Goal: Complete application form: Complete application form

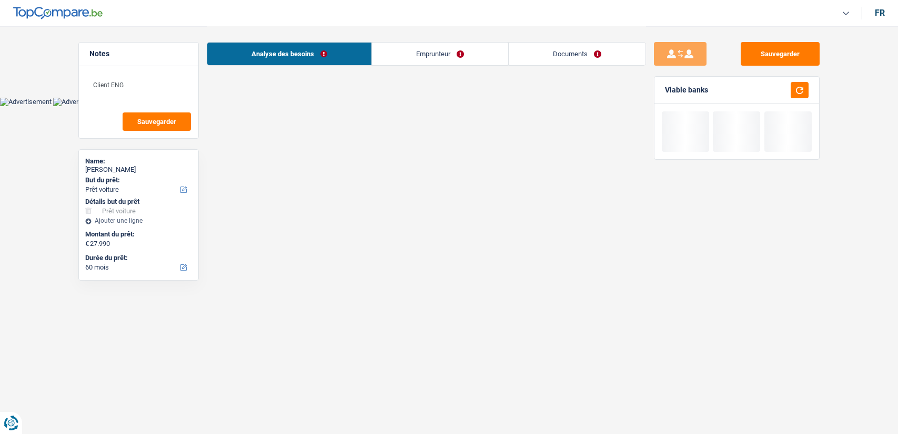
select select "car"
select select "60"
click at [576, 57] on link "Documents" at bounding box center [577, 54] width 137 height 23
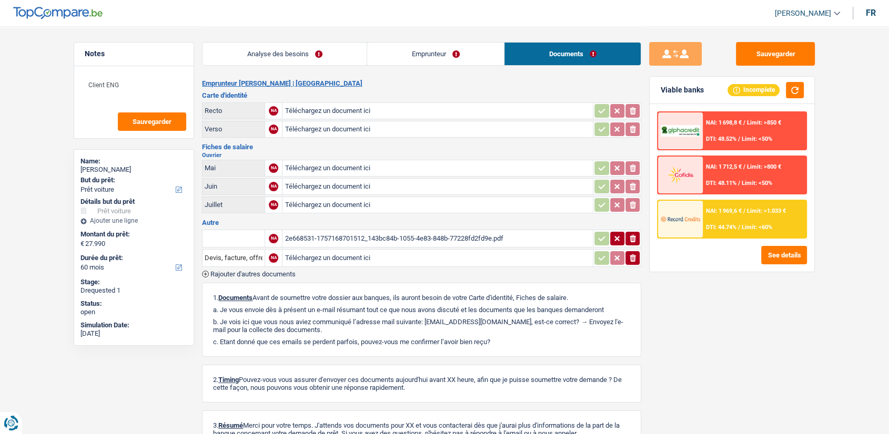
click at [452, 238] on div "2e668531-1757168701512_143bc84b-1055-4e83-848b-77228fd2fd9e.pdf" at bounding box center [438, 239] width 306 height 16
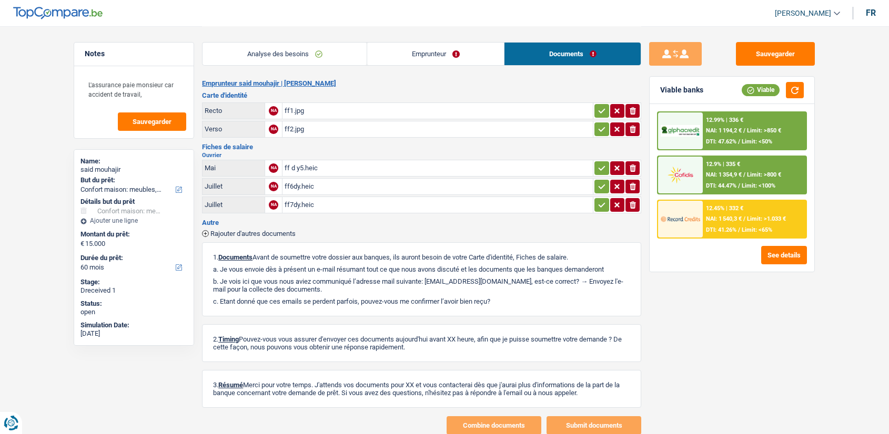
select select "household"
select select "60"
click at [411, 169] on div "ff d y5.heic" at bounding box center [438, 168] width 306 height 16
click at [287, 233] on span "Rajouter d'autres documents" at bounding box center [252, 233] width 85 height 7
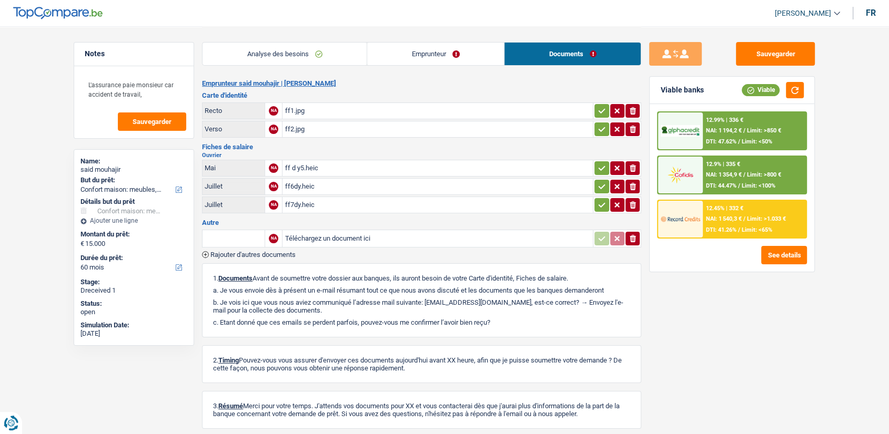
click at [288, 252] on span "Rajouter d'autres documents" at bounding box center [252, 254] width 85 height 7
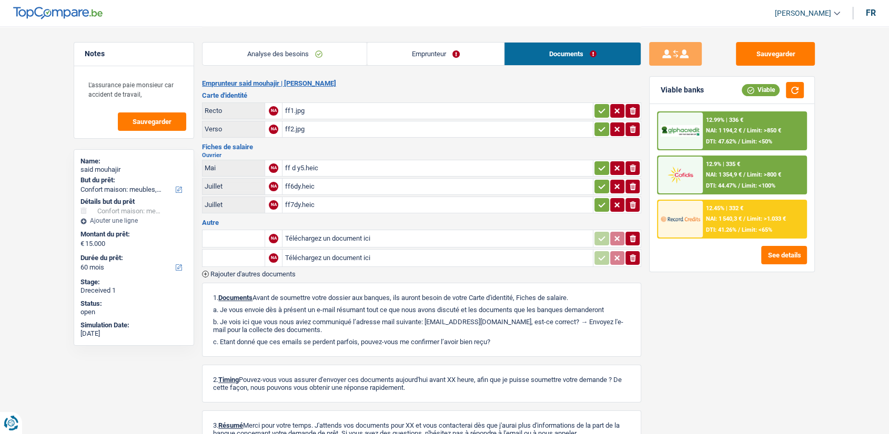
click at [290, 271] on span "Rajouter d'autres documents" at bounding box center [252, 274] width 85 height 7
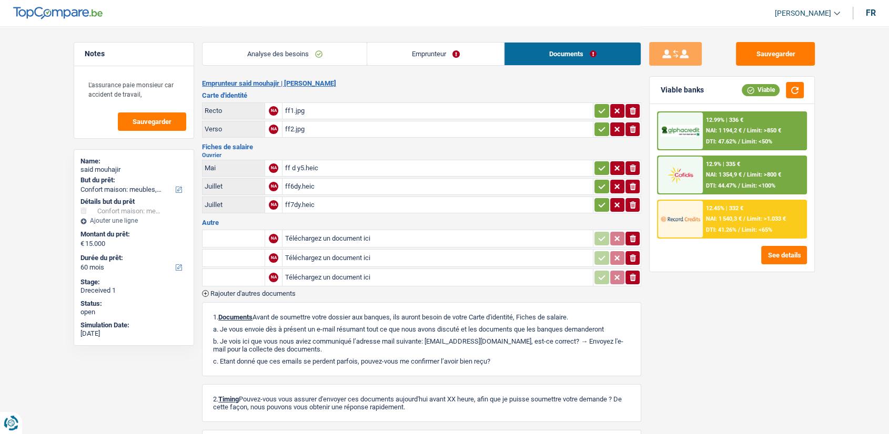
click at [327, 235] on input "Téléchargez un document ici" at bounding box center [438, 239] width 306 height 16
type input "C:\fakepath\CMII-c248b090-012b-4106-fa41-0277e748aa48.pdf"
click at [447, 260] on input "Téléchargez un document ici" at bounding box center [438, 258] width 306 height 16
type input "C:\fakepath\CMII-Fe291d00-00d3-9207-c92a-0277e748ef59.pdf"
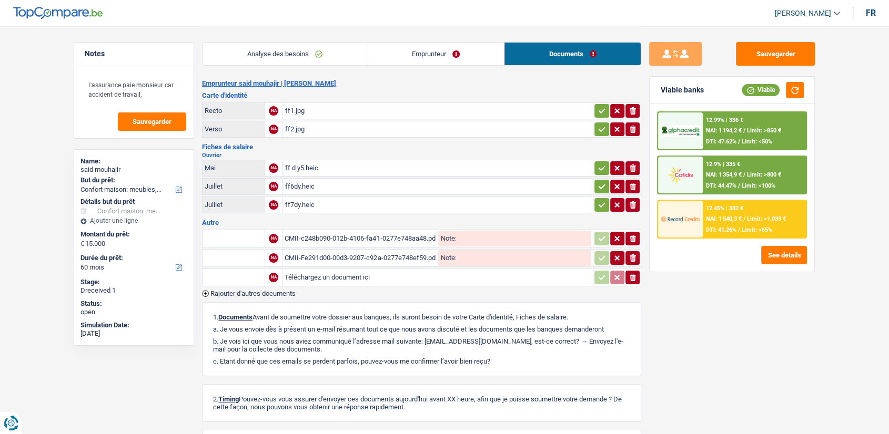
click at [382, 272] on input "Téléchargez un document ici" at bounding box center [438, 278] width 306 height 16
type input "C:\fakepath\DOCUMENT.PDF"
click at [252, 235] on input "text" at bounding box center [234, 238] width 58 height 17
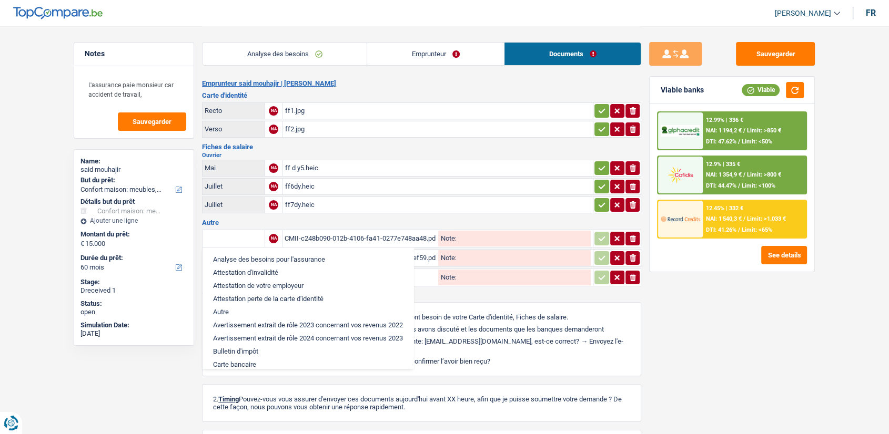
click at [326, 235] on div "CMII-c248b090-012b-4106-fa41-0277e748aa48.pdf" at bounding box center [360, 239] width 151 height 16
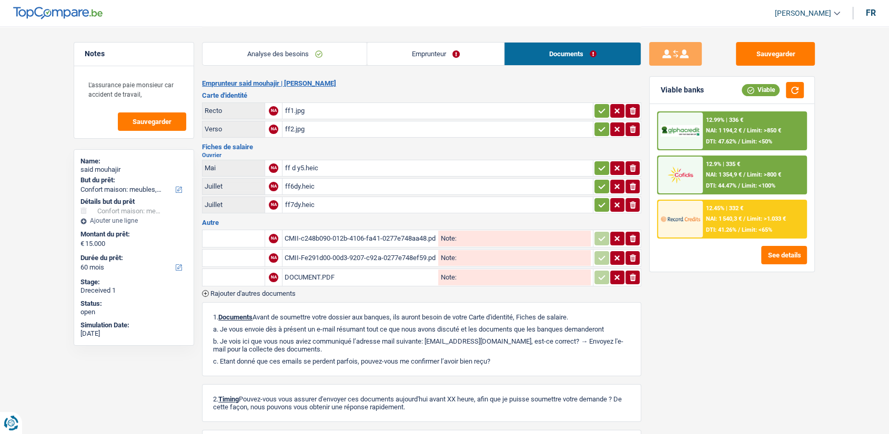
click at [253, 237] on input "text" at bounding box center [234, 238] width 58 height 17
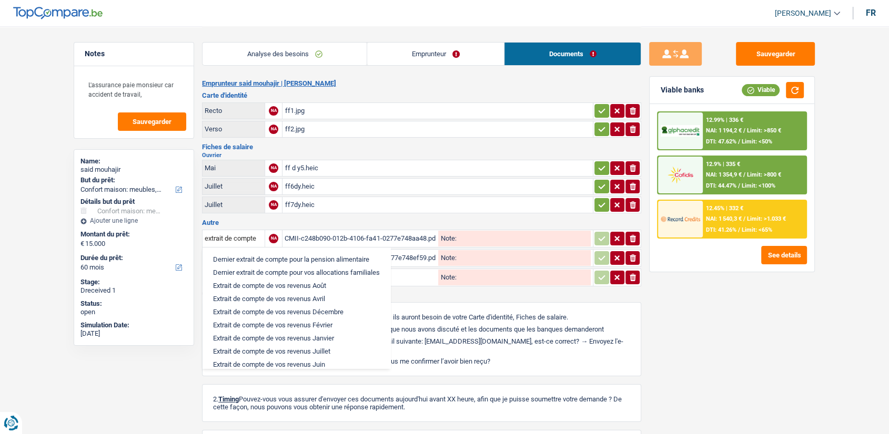
click at [314, 349] on li "Extrait de compte de vos revenus Juillet" at bounding box center [296, 351] width 177 height 13
type input "Extrait de compte de vos revenus Juillet"
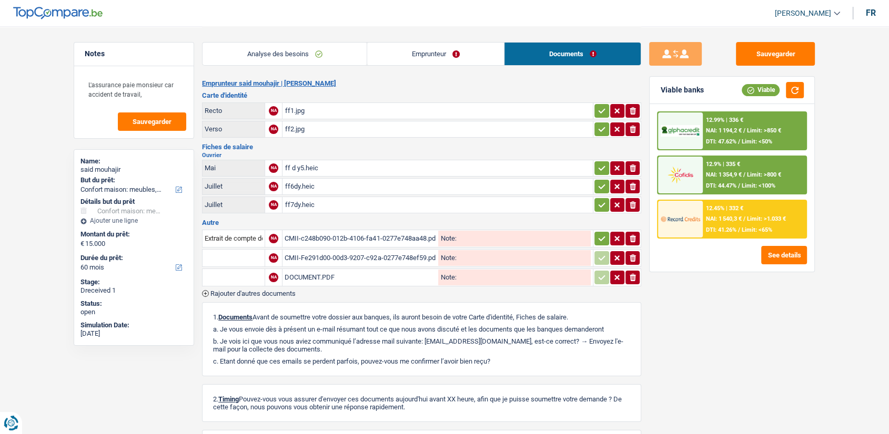
click at [246, 250] on input "text" at bounding box center [234, 258] width 58 height 17
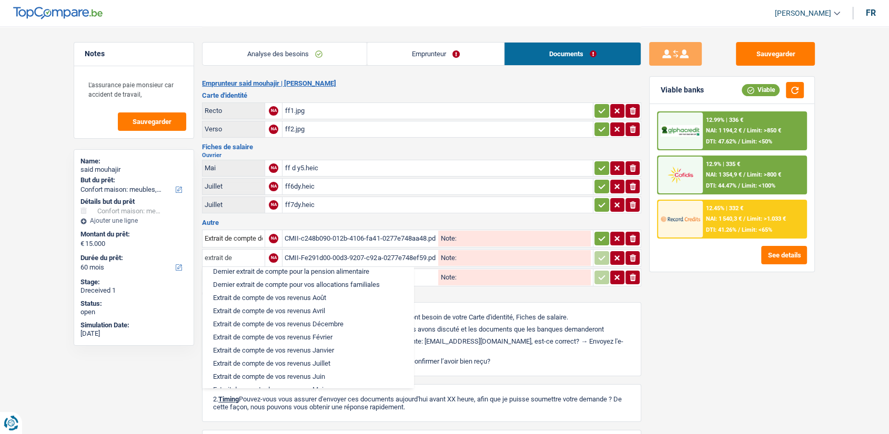
scroll to position [33, 0]
click at [290, 298] on li "Extrait de compte de vos revenus Août" at bounding box center [308, 298] width 200 height 13
type input "Extrait de compte de vos revenus Août"
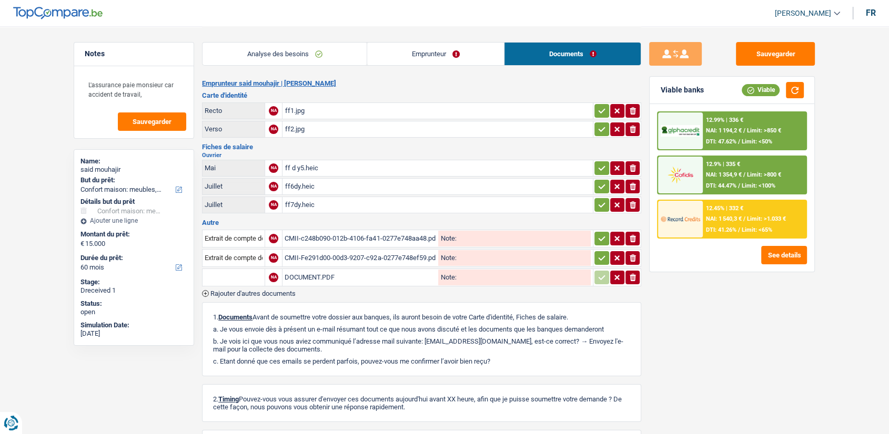
click at [243, 270] on input "text" at bounding box center [234, 277] width 58 height 17
click at [269, 299] on li "Décompte de remboursement anticipé" at bounding box center [270, 298] width 125 height 13
type input "Décompte de remboursement anticipé"
click at [795, 55] on button "Sauvegarder" at bounding box center [775, 54] width 79 height 24
click at [769, 53] on button "Sauvegarder" at bounding box center [775, 54] width 79 height 24
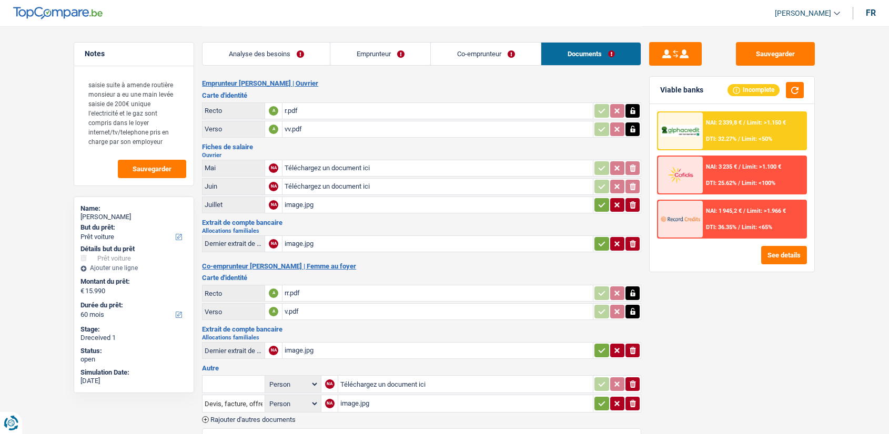
select select "car"
select select "60"
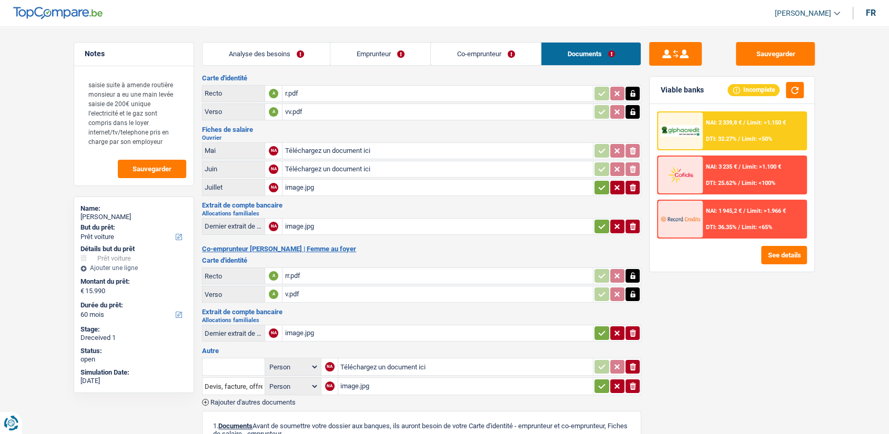
scroll to position [18, 0]
click at [464, 150] on input "Téléchargez un document ici" at bounding box center [438, 151] width 306 height 16
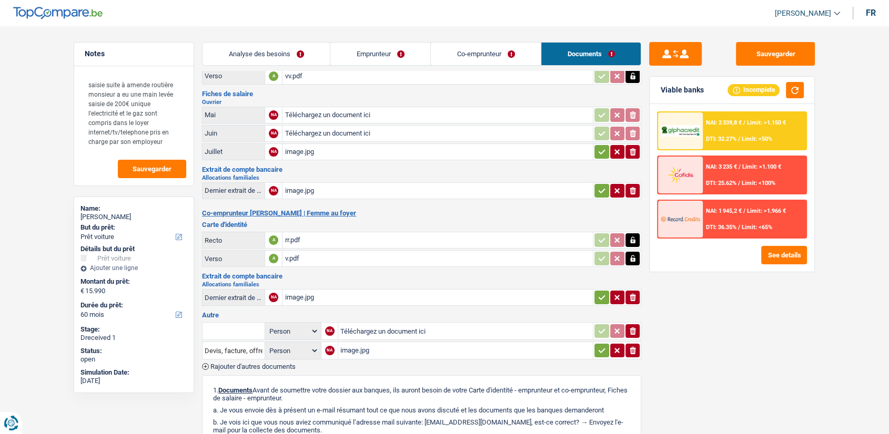
scroll to position [57, 0]
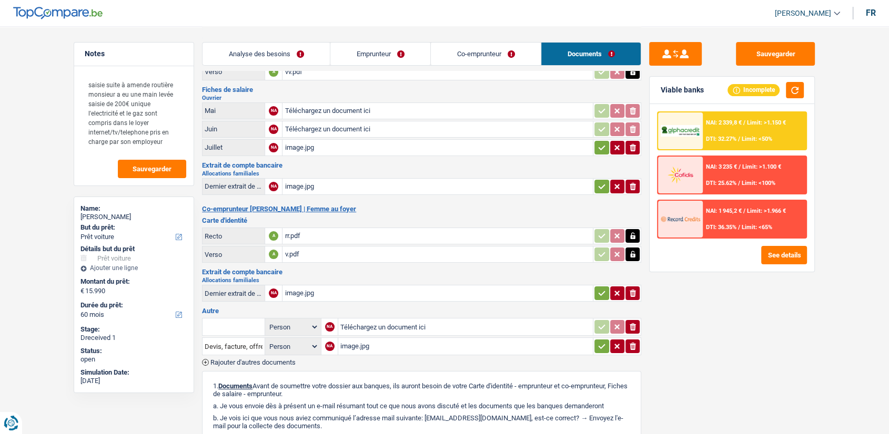
click at [362, 144] on div "image.jpg" at bounding box center [438, 148] width 306 height 16
click at [342, 110] on input "Téléchargez un document ici" at bounding box center [438, 111] width 306 height 16
type input "C:\fakepath\processed-888B3895-C924-4B78-BE40-2A4676026E64.jpeg"
click at [334, 127] on input "Téléchargez un document ici" at bounding box center [438, 129] width 306 height 16
type input "C:\fakepath\processed-A6F51F1D-AC70-4A62-A2ED-44A4DE4C1354.jpeg"
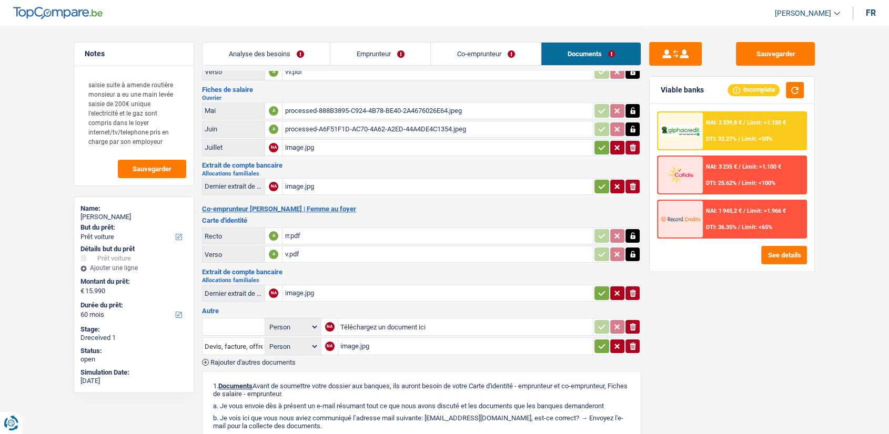
click at [373, 109] on div "processed-888B3895-C924-4B78-BE40-2A4676026E64.jpeg" at bounding box center [438, 111] width 306 height 16
click at [637, 113] on button "button" at bounding box center [632, 111] width 14 height 14
click at [621, 110] on button "button" at bounding box center [617, 111] width 14 height 14
click at [633, 106] on icon "ionicons-v5-e" at bounding box center [632, 111] width 8 height 11
click at [525, 107] on input "Téléchargez un document ici" at bounding box center [438, 111] width 306 height 16
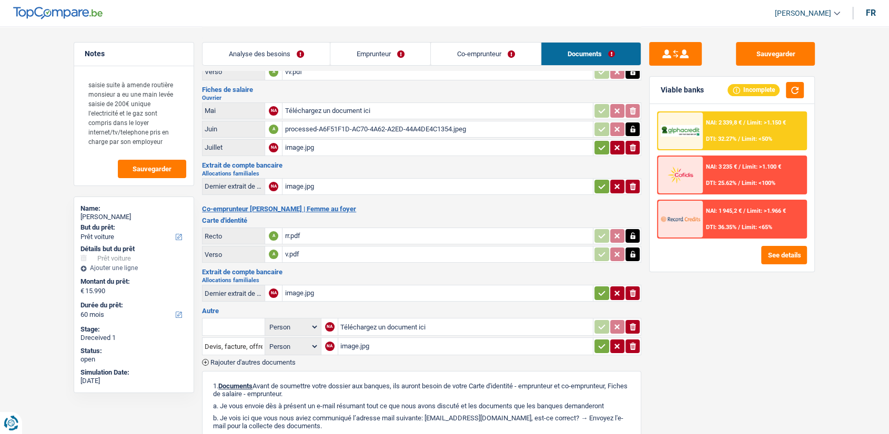
type input "C:\fakepath\processed-52475604-9614-4326-821F-83D98A0B8933.jpeg"
click at [386, 113] on div "processed-52475604-9614-4326-821F-83D98A0B8933.jpeg" at bounding box center [438, 111] width 306 height 16
click at [374, 124] on div "processed-A6F51F1D-AC70-4A62-A2ED-44A4DE4C1354.jpeg" at bounding box center [438, 129] width 306 height 16
click at [408, 322] on input "Téléchargez un document ici" at bounding box center [465, 327] width 250 height 16
type input "C:\fakepath\processed-00D88388-EA2D-4BAC-A5C9-9F5A6F2F65F0.jpeg"
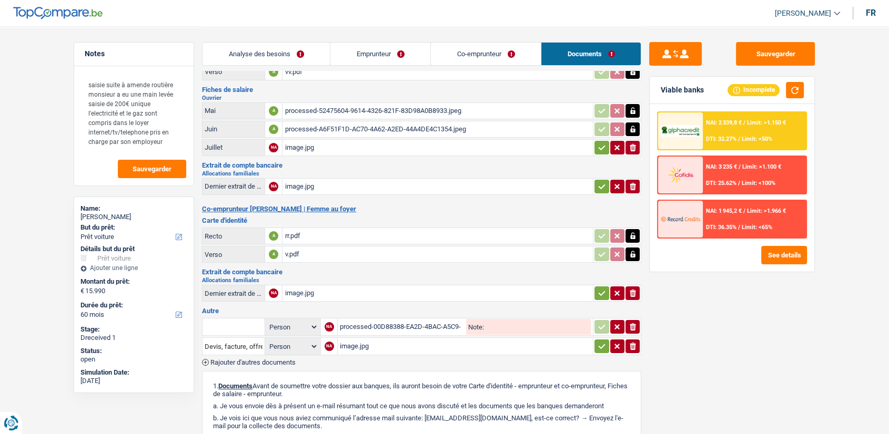
click at [249, 319] on input "text" at bounding box center [234, 327] width 58 height 17
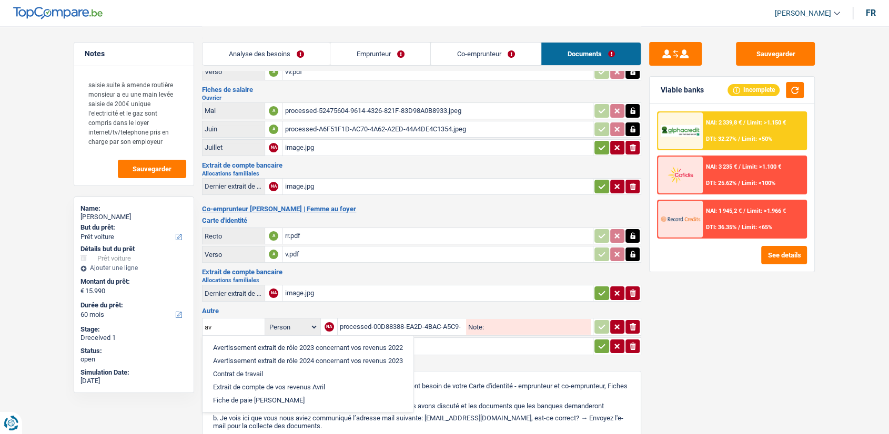
click at [270, 356] on li "Avertissement extrait de rôle 2024 concernant vos revenus 2023" at bounding box center [308, 360] width 200 height 13
type input "Avertissement extrait de rôle 2024 concernant vos revenus 2023"
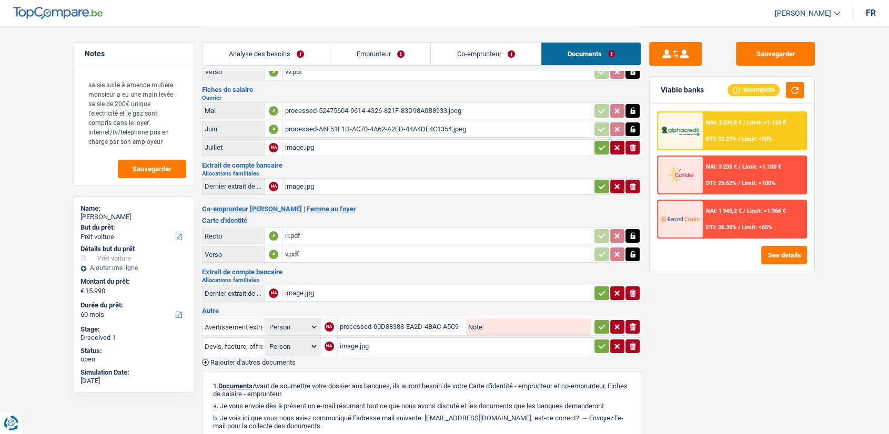
click at [395, 48] on link "Emprunteur" at bounding box center [380, 54] width 100 height 23
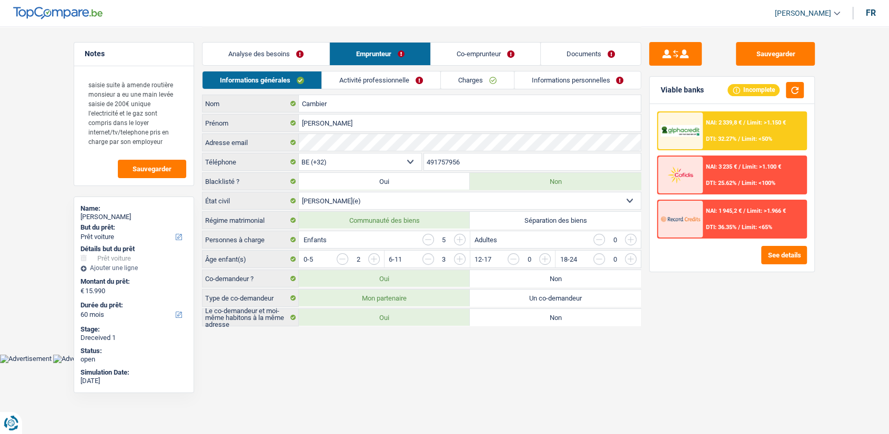
scroll to position [0, 0]
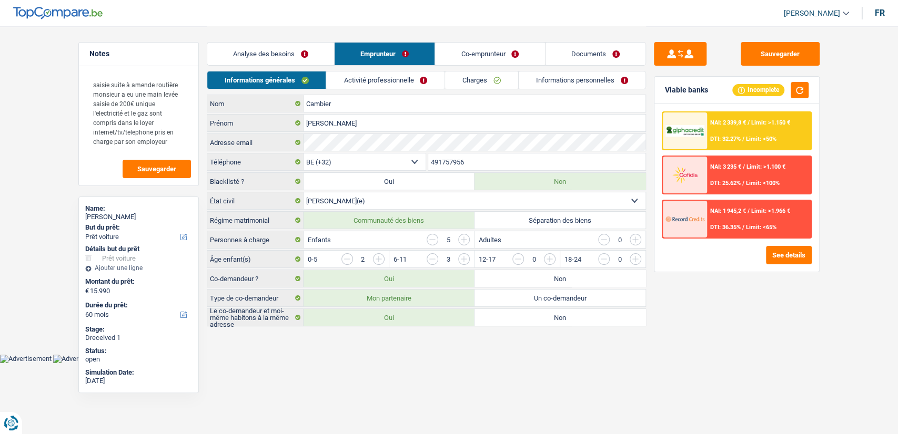
click at [412, 79] on link "Activité professionnelle" at bounding box center [385, 80] width 118 height 17
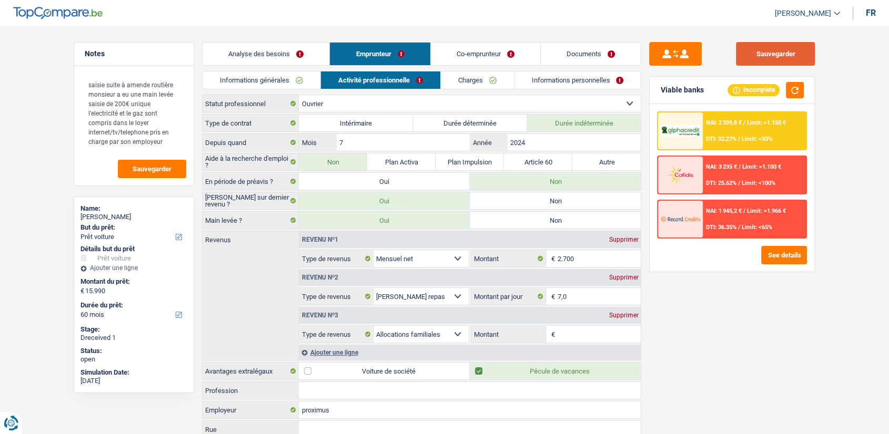
click at [774, 52] on button "Sauvegarder" at bounding box center [775, 54] width 79 height 24
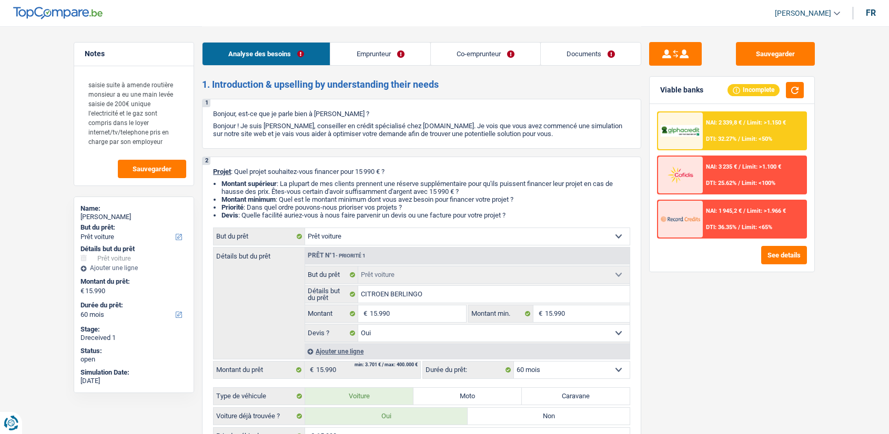
select select "car"
select select "60"
drag, startPoint x: 0, startPoint y: 0, endPoint x: 584, endPoint y: 47, distance: 585.7
click at [584, 47] on link "Documents" at bounding box center [591, 54] width 100 height 23
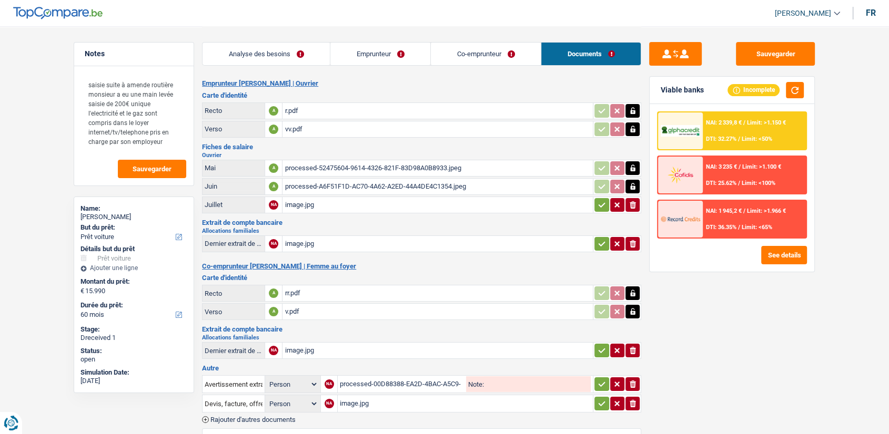
scroll to position [230, 0]
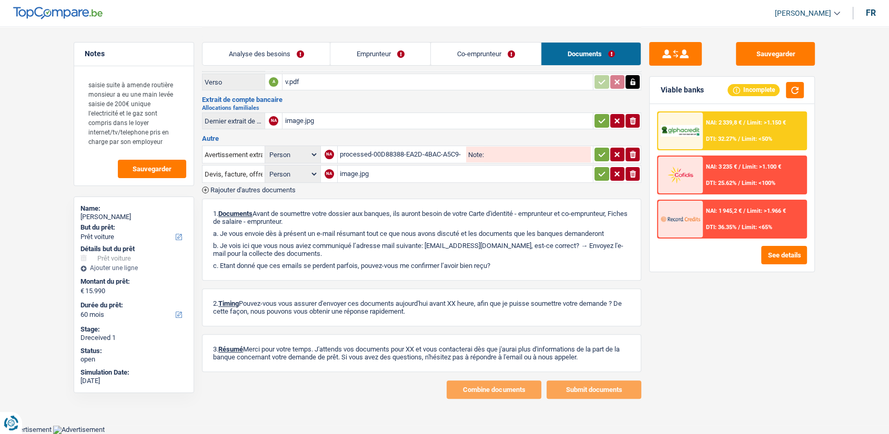
click at [260, 187] on span "Rajouter d'autres documents" at bounding box center [252, 190] width 85 height 7
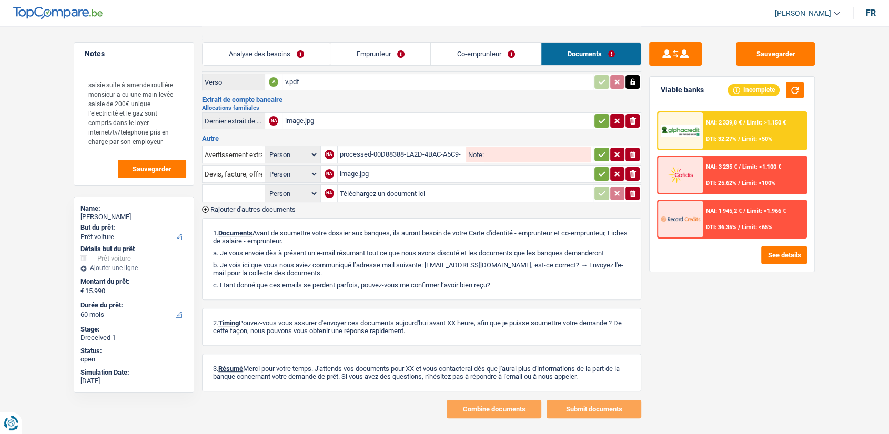
click at [293, 189] on select "Person Emprunteur Co-emprunteur" at bounding box center [292, 193] width 51 height 13
click at [366, 188] on input "Téléchargez un document ici" at bounding box center [465, 194] width 251 height 16
type input "C:\fakepath\att.UIz-7heIXkBq9_Lqi3oniBkTd2CNxbDcavcyPtd6SLE (1).jpeg"
click at [368, 194] on div "att.UIz-7heIXkBq9_Lqi3oniBkTd2CNxbDcavcyPtd6SLE (1).jpeg" at bounding box center [402, 194] width 124 height 16
click at [240, 188] on input "text" at bounding box center [234, 193] width 58 height 17
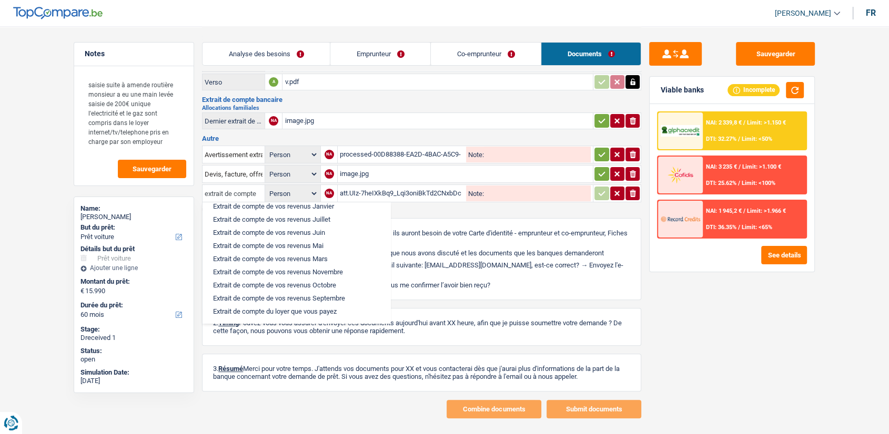
scroll to position [94, 0]
click at [329, 293] on li "Extrait de compte de vos revenus Septembre" at bounding box center [296, 298] width 177 height 13
type input "Extrait de compte de vos revenus Septembre"
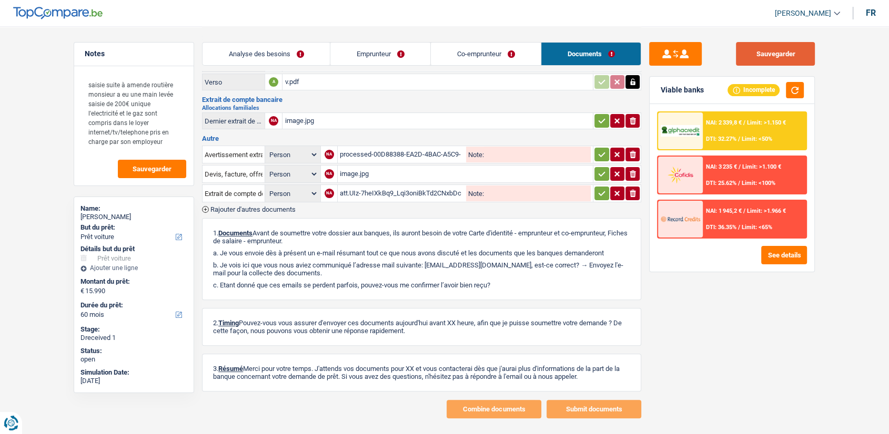
click at [763, 63] on button "Sauvegarder" at bounding box center [775, 54] width 79 height 24
click at [757, 50] on button "Sauvegarder" at bounding box center [775, 54] width 79 height 24
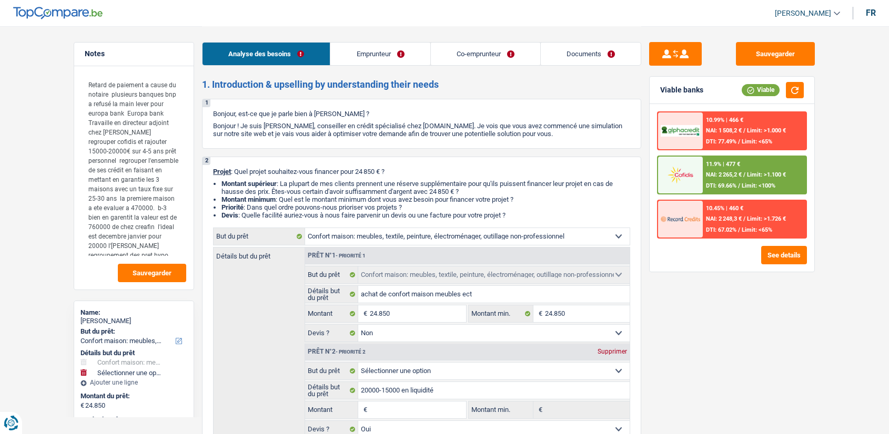
select select "household"
select select "72"
select select "household"
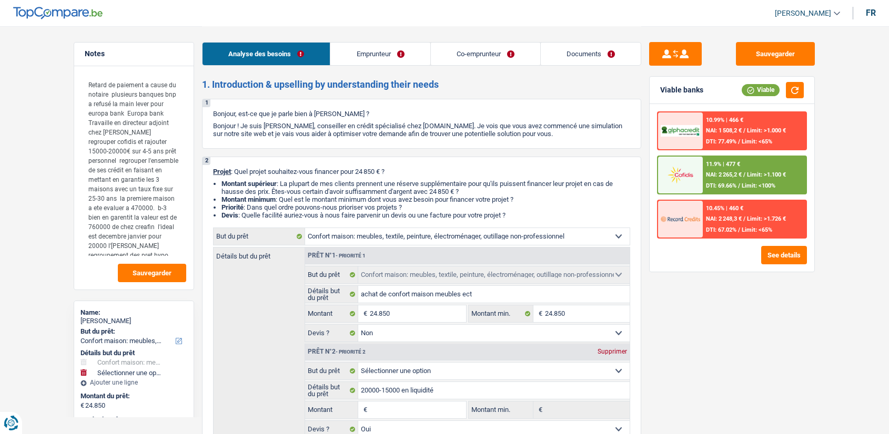
select select "false"
select select "yes"
select select "72"
select select "privateEmployee"
select select "publicEmployee"
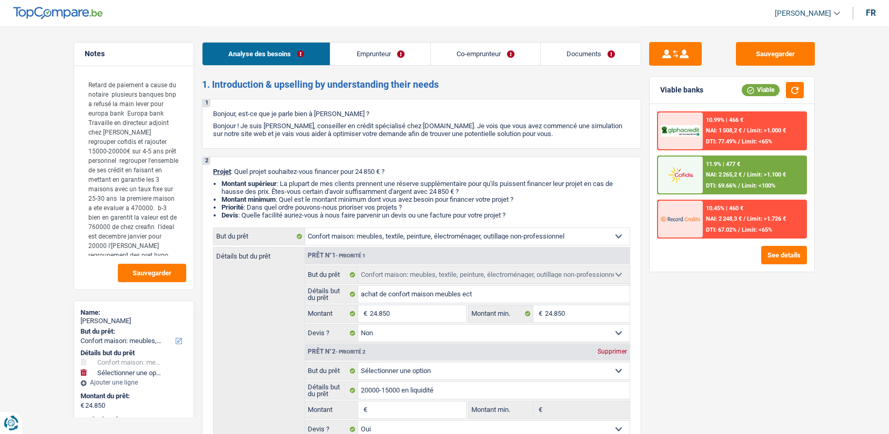
select select "netSalary"
select select "mealVouchers"
select select "rentalIncome"
select select "familyAllowances"
select select "netSalary"
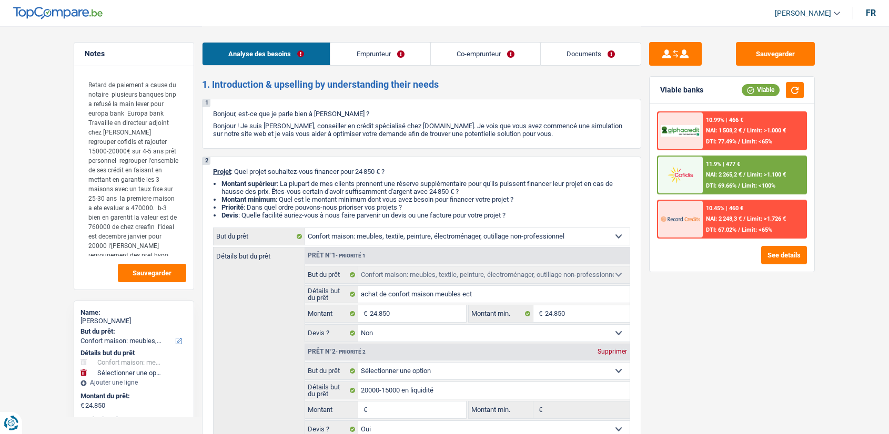
select select "rentalIncome"
select select "familyAllowances"
select select "mealVouchers"
select select "ownerWithMortgage"
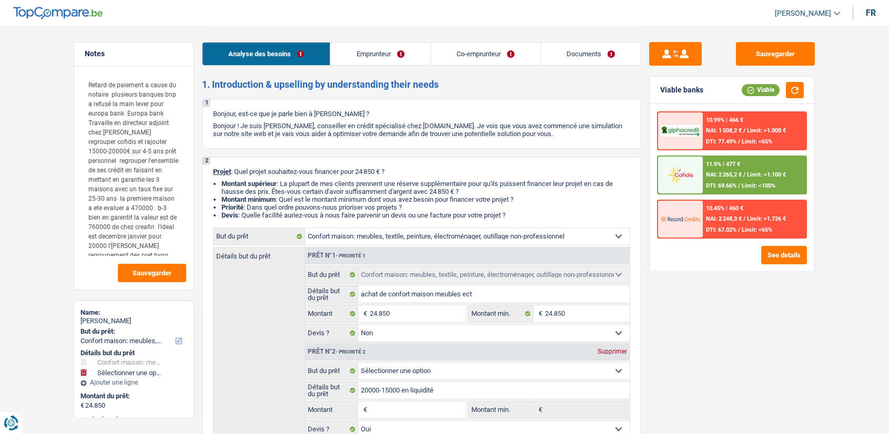
select select "renovationLoan"
select select "144"
select select "mortgage"
select select "300"
select select "mortgage"
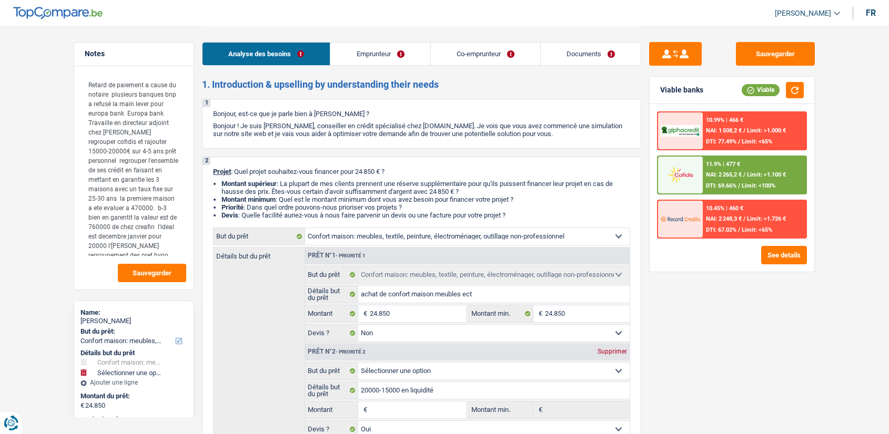
select select "300"
select select "renovationLoan"
select select "120"
select select "renovationLoan"
select select "120"
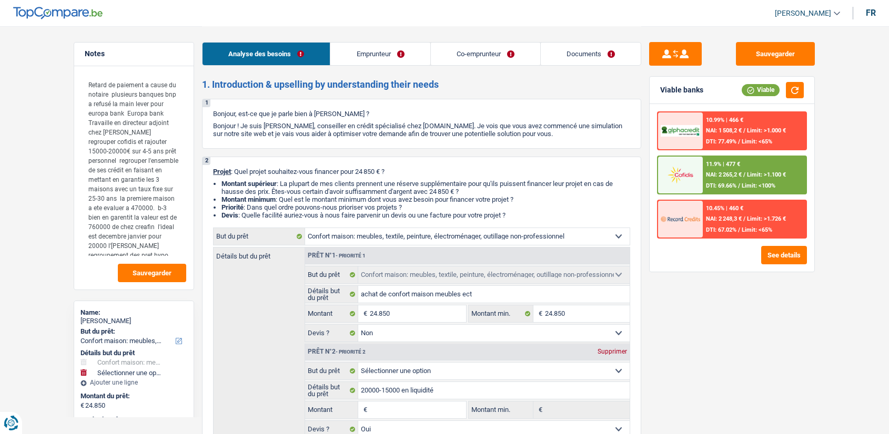
select select "renovationLoan"
select select "48"
select select "household"
select select "false"
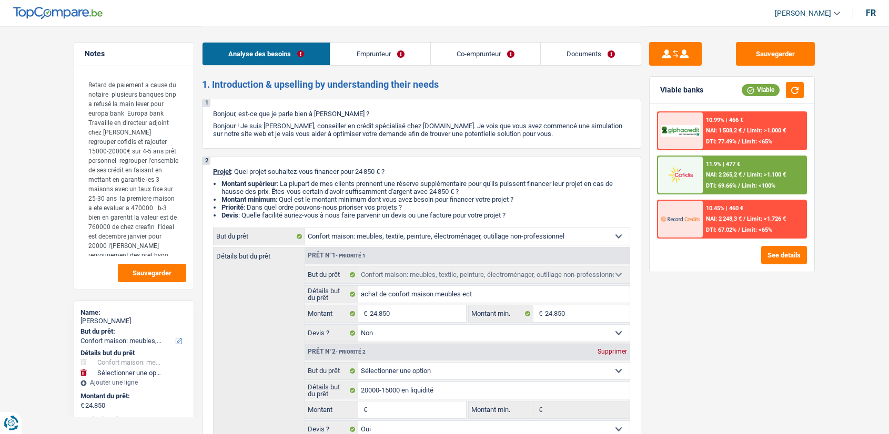
select select "yes"
select select "72"
select select "publicEmployee"
select select "netSalary"
select select "rentalIncome"
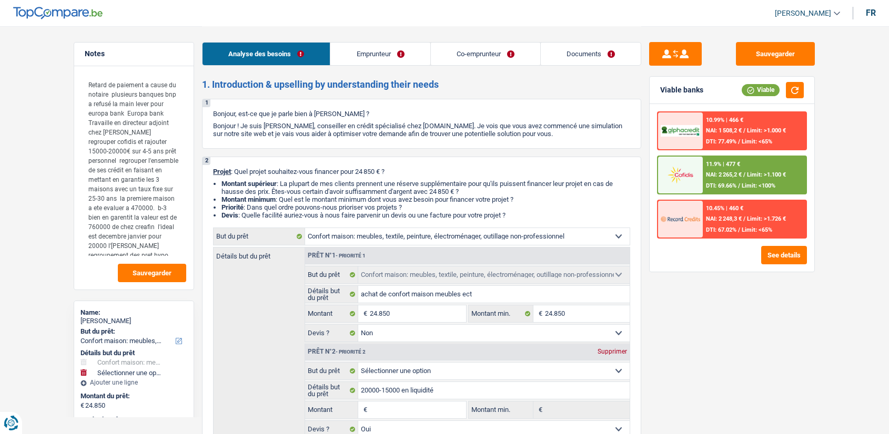
select select "rentalIncome"
select select "familyAllowances"
select select "mealVouchers"
click at [594, 49] on link "Documents" at bounding box center [591, 54] width 100 height 23
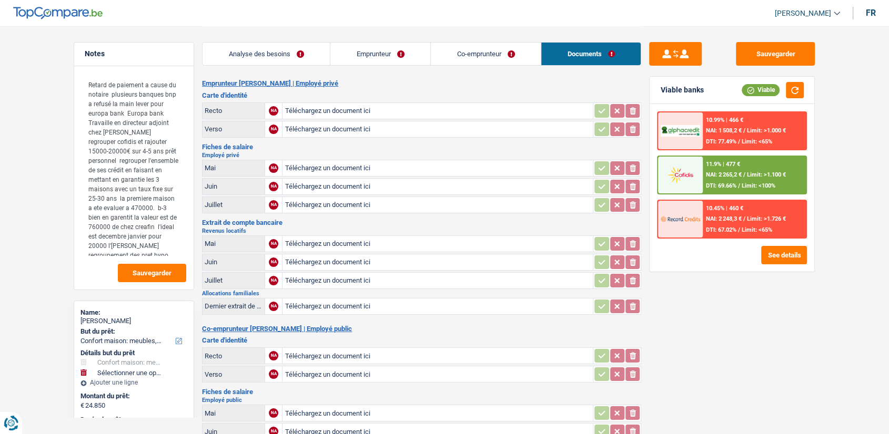
click at [474, 57] on link "Co-emprunteur" at bounding box center [486, 54] width 110 height 23
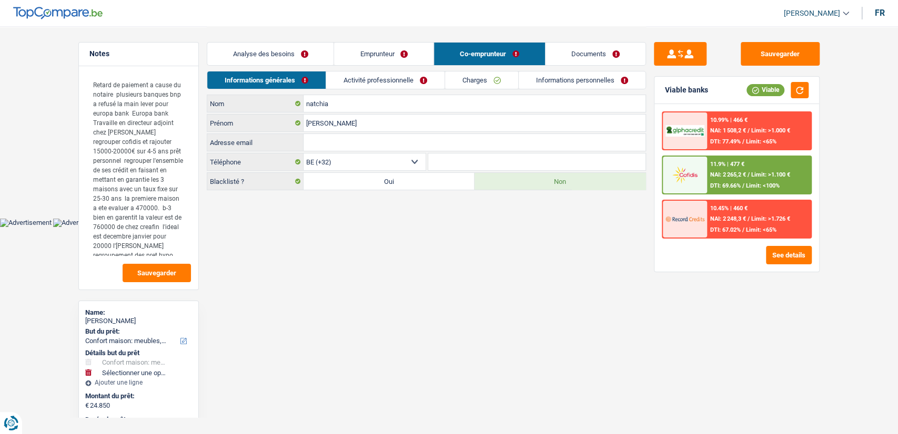
click at [377, 77] on link "Activité professionnelle" at bounding box center [385, 80] width 118 height 17
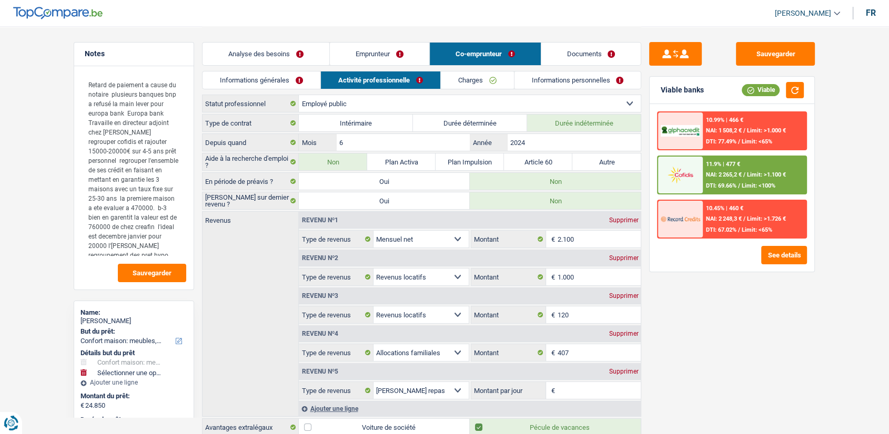
click at [300, 53] on link "Analyse des besoins" at bounding box center [265, 54] width 127 height 23
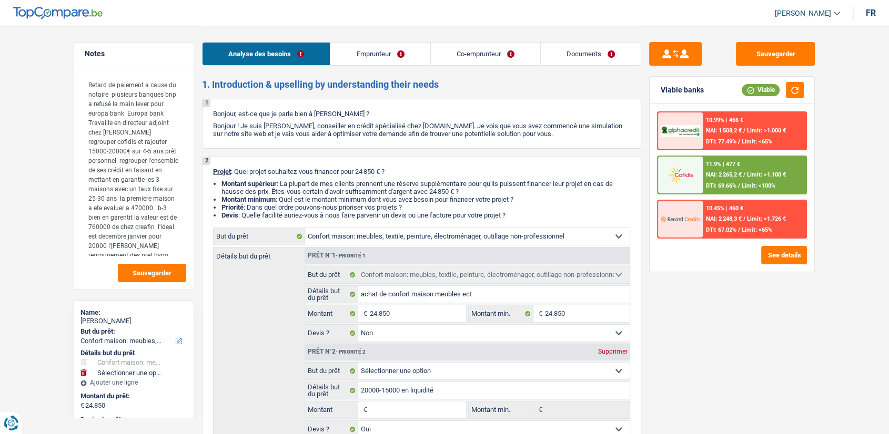
click at [371, 50] on link "Emprunteur" at bounding box center [379, 54] width 99 height 23
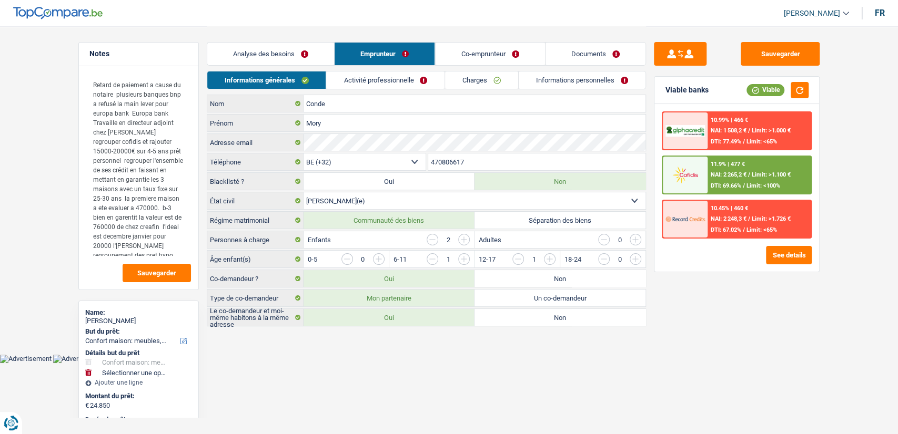
click at [359, 80] on link "Activité professionnelle" at bounding box center [385, 80] width 118 height 17
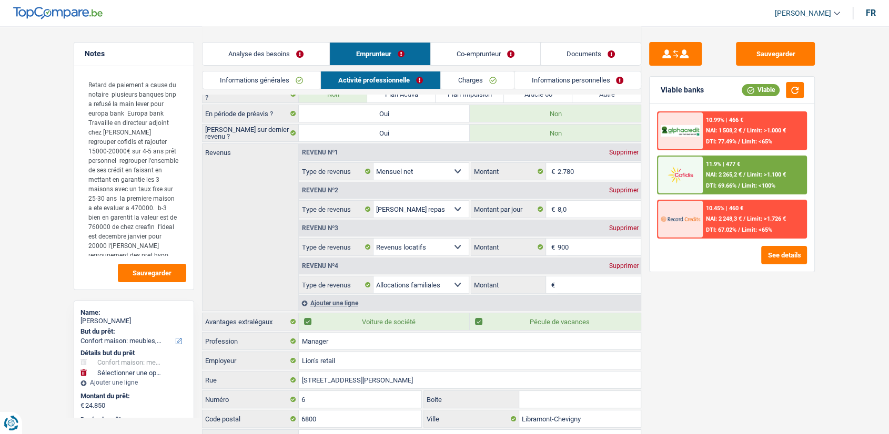
scroll to position [70, 0]
click at [589, 65] on link "Documents" at bounding box center [591, 54] width 100 height 23
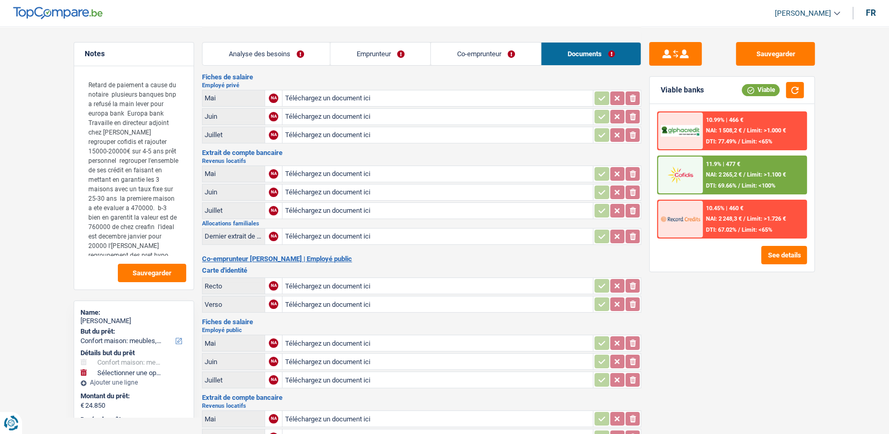
click at [311, 59] on link "Analyse des besoins" at bounding box center [265, 54] width 127 height 23
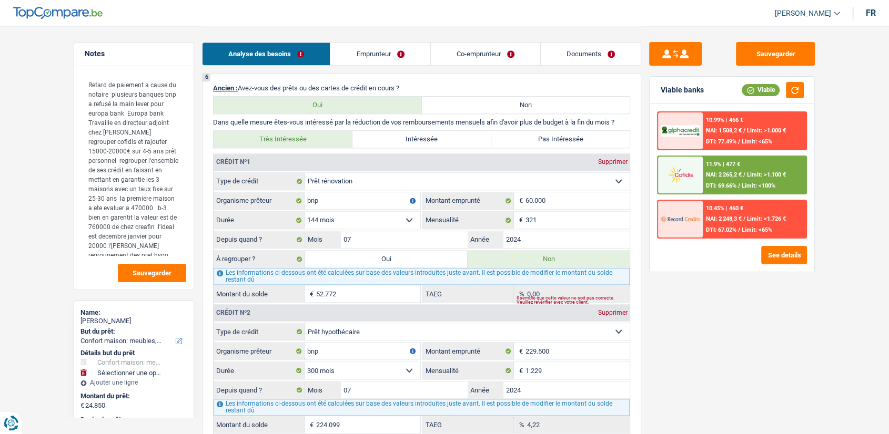
scroll to position [1106, 0]
